Goal: Check status: Check status

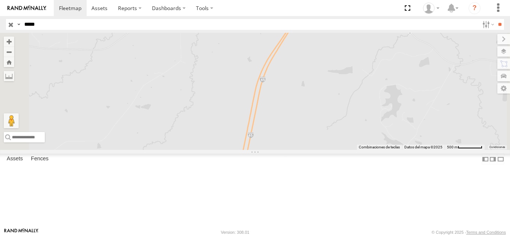
drag, startPoint x: 101, startPoint y: 27, endPoint x: 0, endPoint y: 12, distance: 101.9
click at [0, 12] on body "Dashboards" at bounding box center [255, 118] width 510 height 236
paste input "text"
type input "*****"
click at [495, 19] on input "**" at bounding box center [499, 24] width 9 height 11
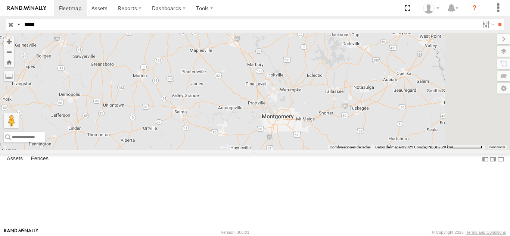
drag, startPoint x: 415, startPoint y: 127, endPoint x: 402, endPoint y: 116, distance: 16.6
click at [375, 150] on div at bounding box center [255, 91] width 510 height 117
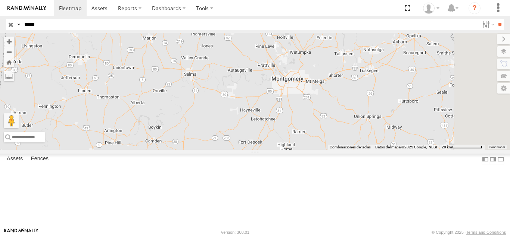
click at [420, 80] on div at bounding box center [255, 91] width 510 height 117
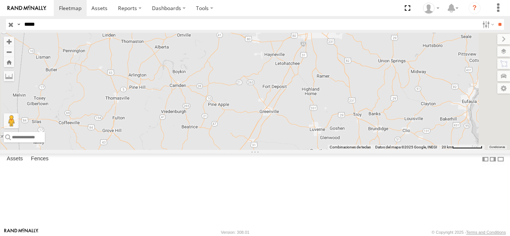
drag, startPoint x: 385, startPoint y: 149, endPoint x: 397, endPoint y: 60, distance: 90.0
click at [397, 60] on div at bounding box center [255, 91] width 510 height 117
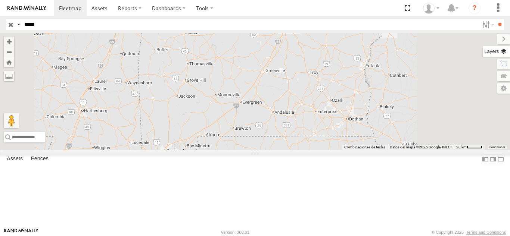
click at [500, 54] on label at bounding box center [496, 51] width 27 height 10
click at [0, 0] on span "Basemaps" at bounding box center [0, 0] width 0 height 0
click at [0, 0] on span "Satellite + Roadmap" at bounding box center [0, 0] width 0 height 0
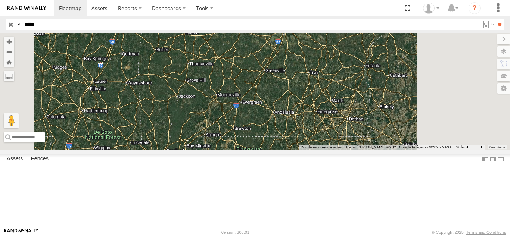
drag, startPoint x: 296, startPoint y: 98, endPoint x: 334, endPoint y: 15, distance: 91.0
click at [334, 15] on body "Dashboards" at bounding box center [255, 118] width 510 height 236
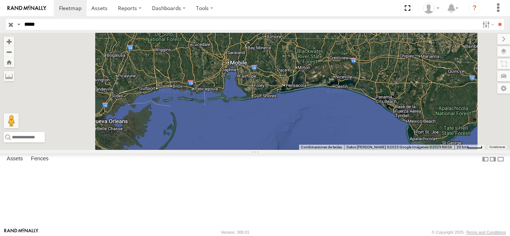
drag, startPoint x: 284, startPoint y: 122, endPoint x: 426, endPoint y: 108, distance: 142.9
click at [426, 108] on div "Para navegar por el mapa con gestos táctiles, presiona dos veces y mantén el de…" at bounding box center [255, 91] width 510 height 117
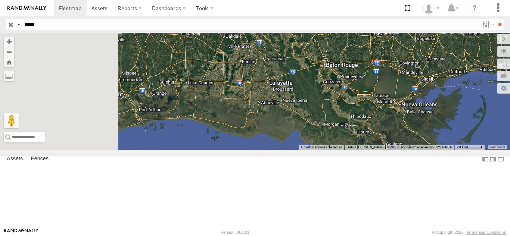
drag, startPoint x: 301, startPoint y: 128, endPoint x: 434, endPoint y: 130, distance: 133.6
click at [434, 130] on div "Para navegar por el mapa con gestos táctiles, presiona dos veces y mantén el de…" at bounding box center [255, 91] width 510 height 117
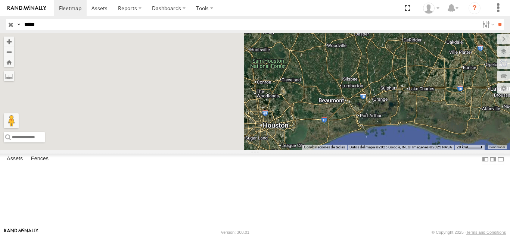
drag, startPoint x: 281, startPoint y: 134, endPoint x: 452, endPoint y: 132, distance: 170.9
click at [452, 132] on div "Para navegar por el mapa con gestos táctiles, presiona dos veces y mantén el de…" at bounding box center [255, 91] width 510 height 117
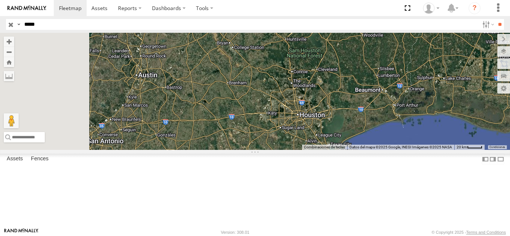
drag, startPoint x: 311, startPoint y: 164, endPoint x: 343, endPoint y: 133, distance: 44.6
click at [343, 134] on div at bounding box center [255, 91] width 510 height 117
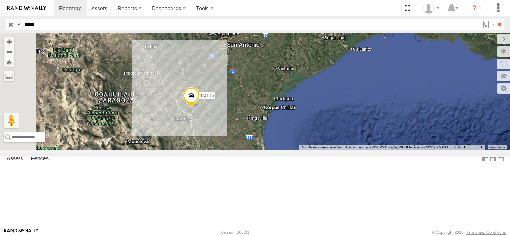
drag, startPoint x: 259, startPoint y: 152, endPoint x: 318, endPoint y: 103, distance: 76.9
click at [318, 103] on div "RJ115" at bounding box center [255, 91] width 510 height 117
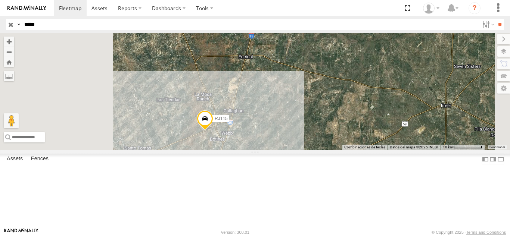
drag, startPoint x: 316, startPoint y: 116, endPoint x: 342, endPoint y: 87, distance: 39.4
click at [340, 87] on div "RJ115" at bounding box center [255, 91] width 510 height 117
